Goal: Navigation & Orientation: Find specific page/section

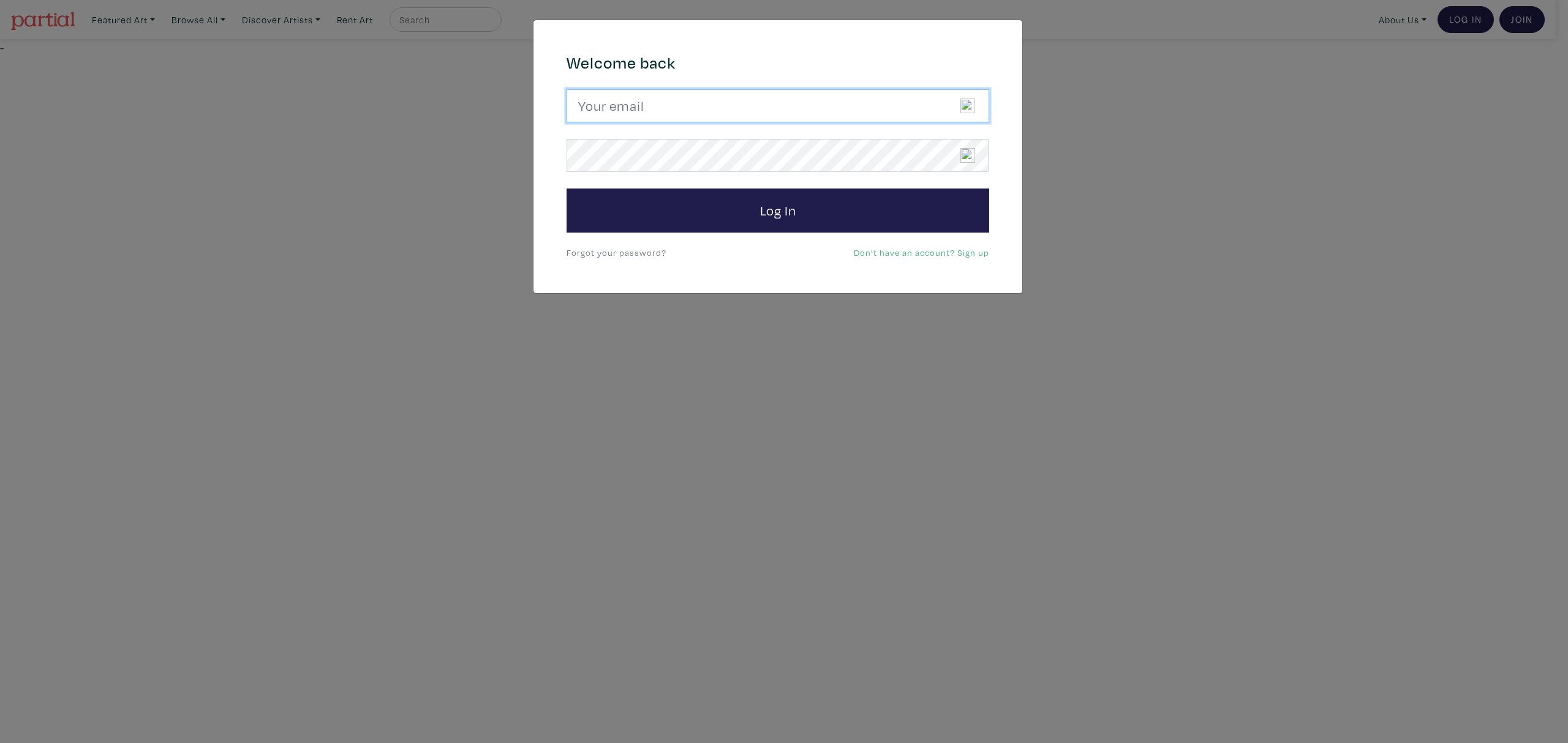
drag, startPoint x: 777, startPoint y: 110, endPoint x: 771, endPoint y: 116, distance: 8.5
click at [778, 110] on input "email" at bounding box center [777, 106] width 422 height 33
type input "candicegrantart@outlook.com"
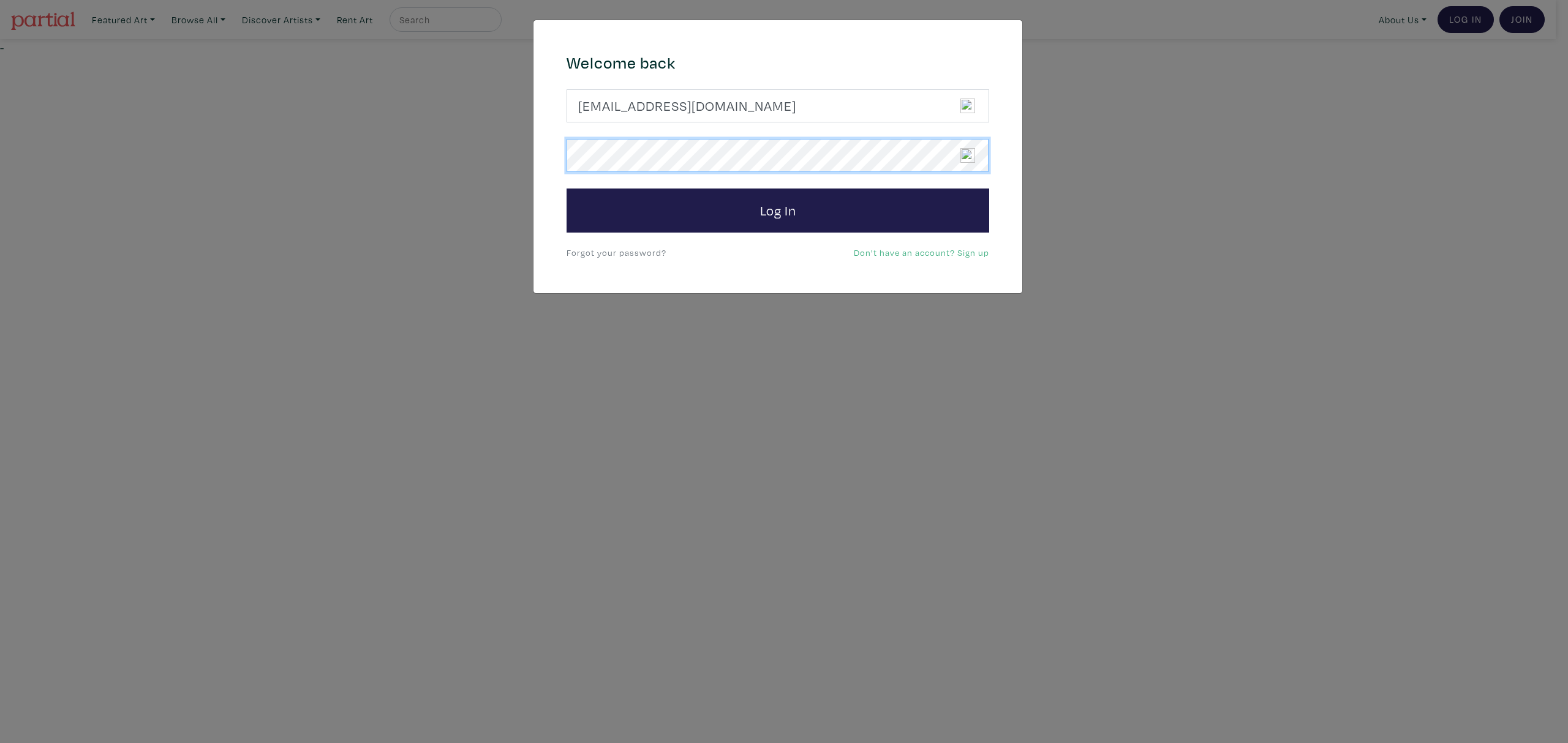
click at [566, 189] on button "Log In" at bounding box center [777, 211] width 422 height 44
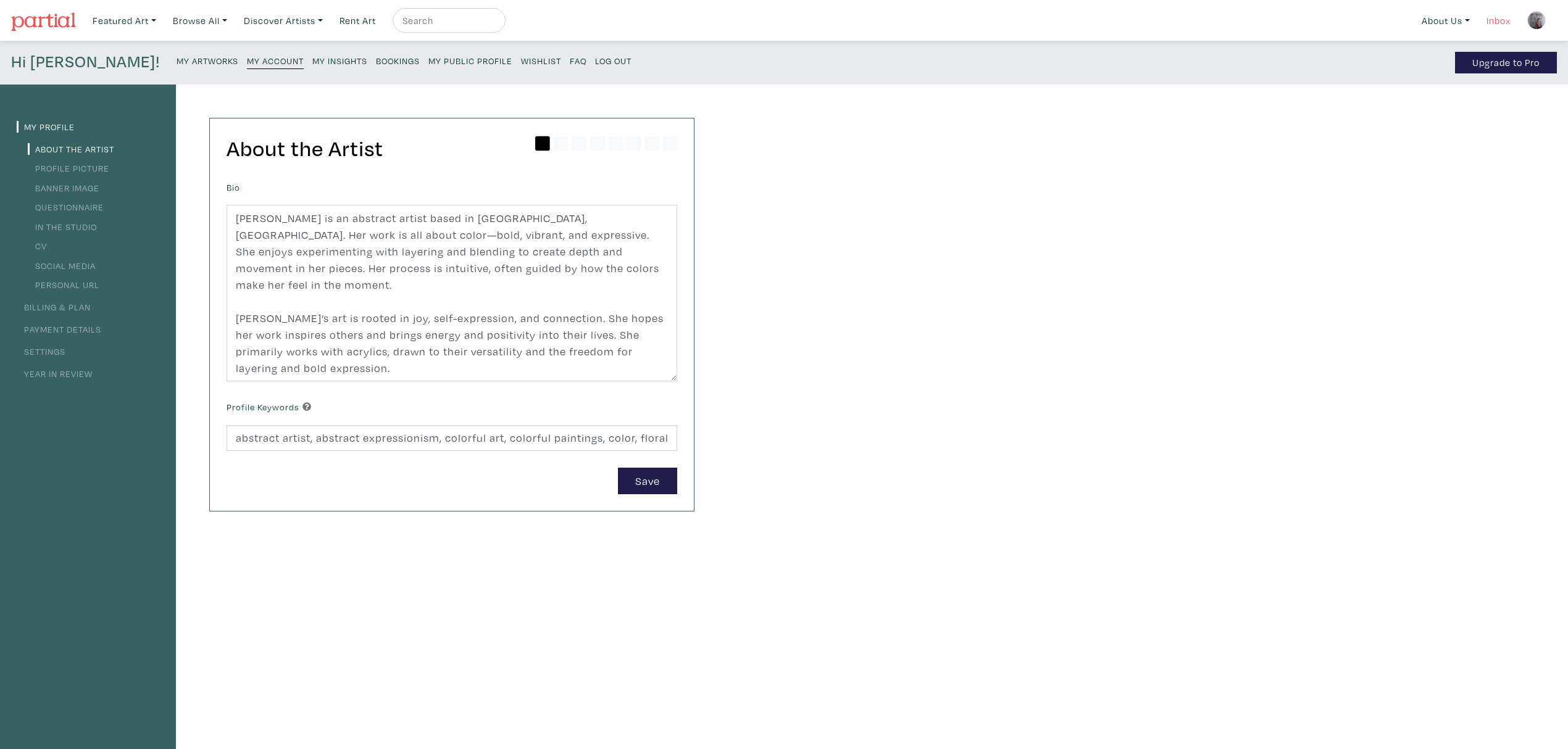
click at [1501, 16] on link "Inbox" at bounding box center [1498, 21] width 35 height 26
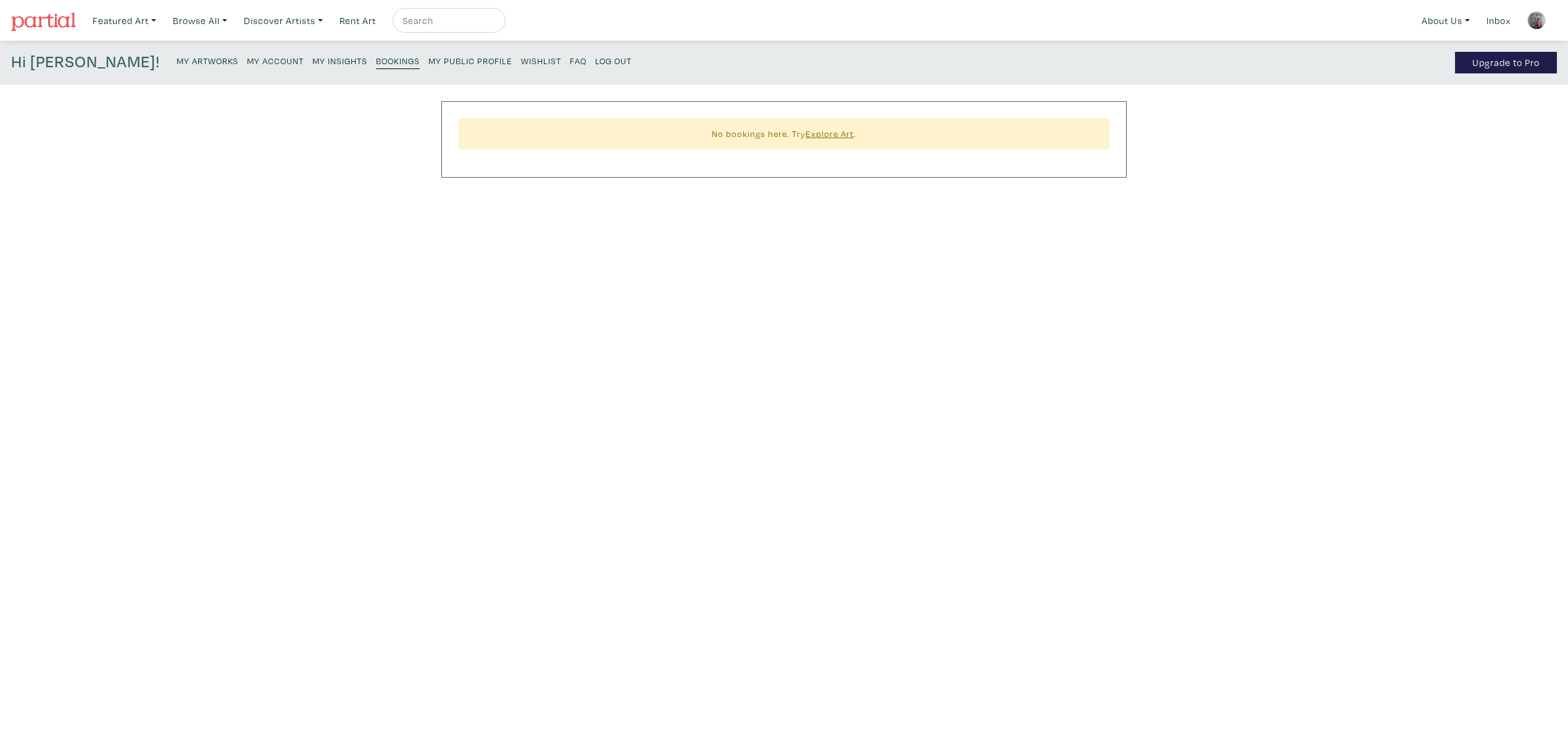
click at [313, 61] on small "My Insights" at bounding box center [340, 60] width 55 height 11
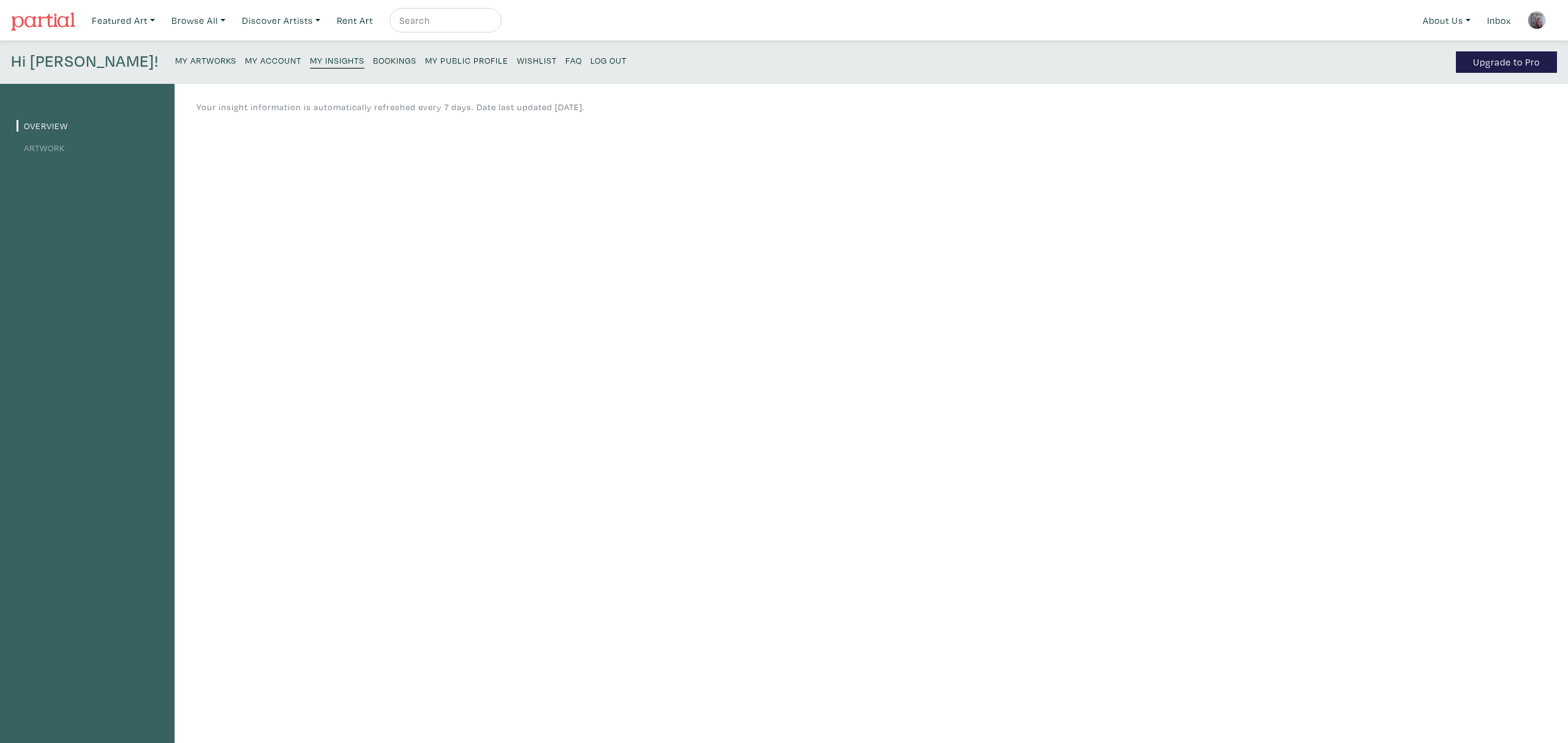
click at [48, 145] on link "Artwork" at bounding box center [41, 147] width 48 height 11
